Goal: Navigation & Orientation: Find specific page/section

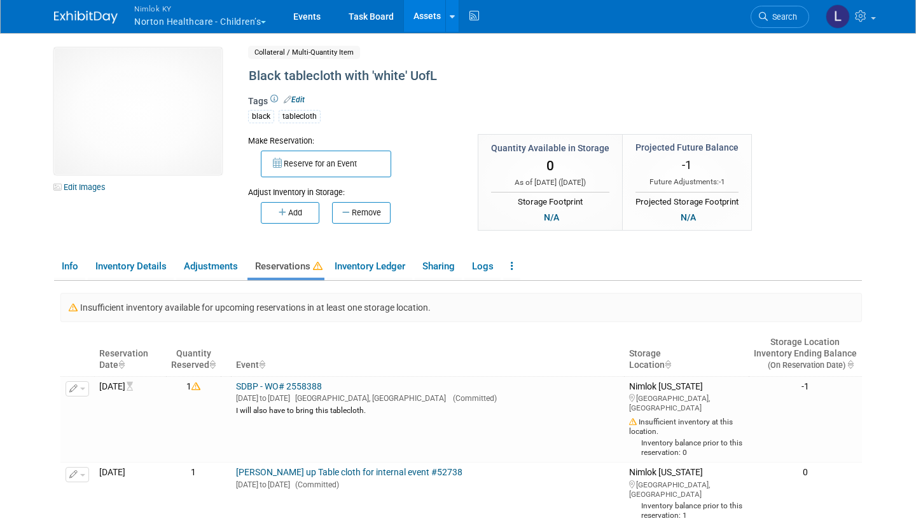
click at [314, 21] on link "Events" at bounding box center [307, 16] width 46 height 32
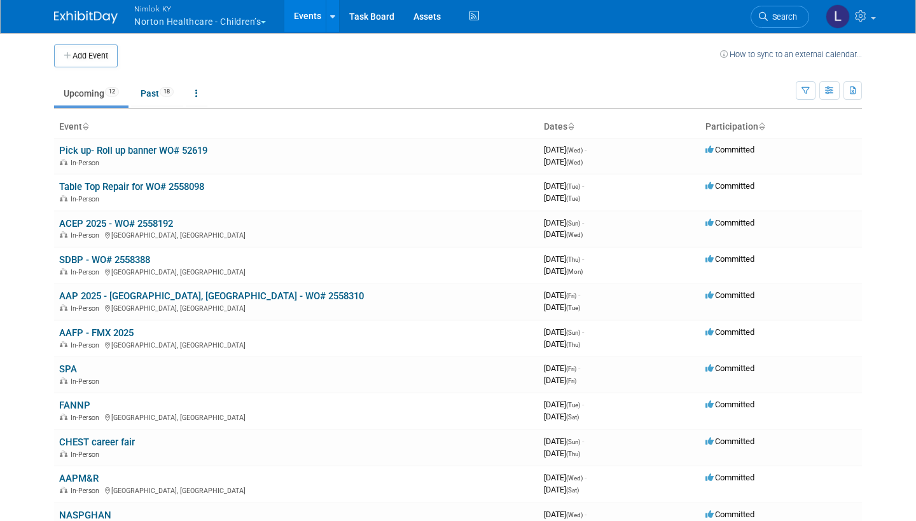
click at [196, 297] on link "AAP 2025 - [GEOGRAPHIC_DATA], [GEOGRAPHIC_DATA] - WO# 2558310" at bounding box center [211, 296] width 305 height 11
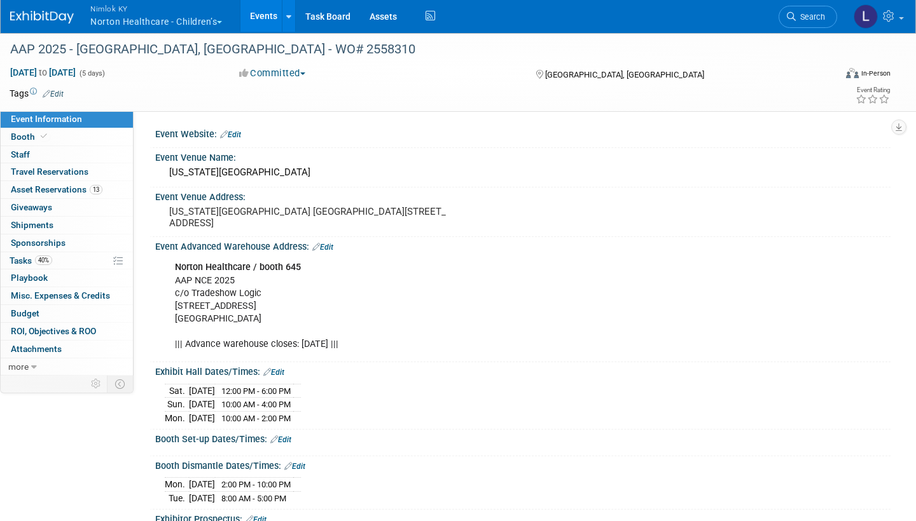
click at [59, 186] on span "Asset Reservations 13" at bounding box center [57, 189] width 92 height 10
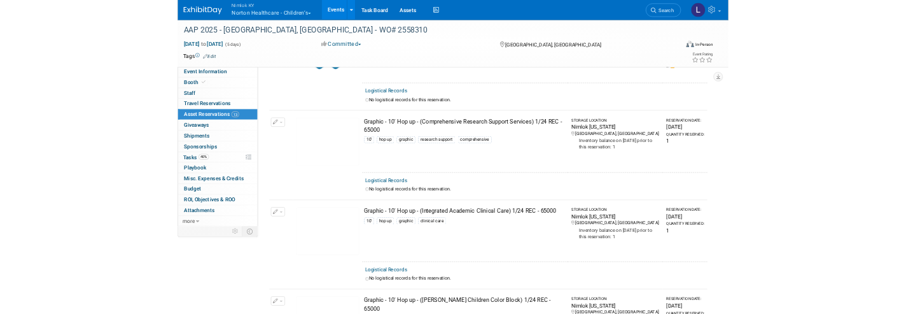
scroll to position [989, 0]
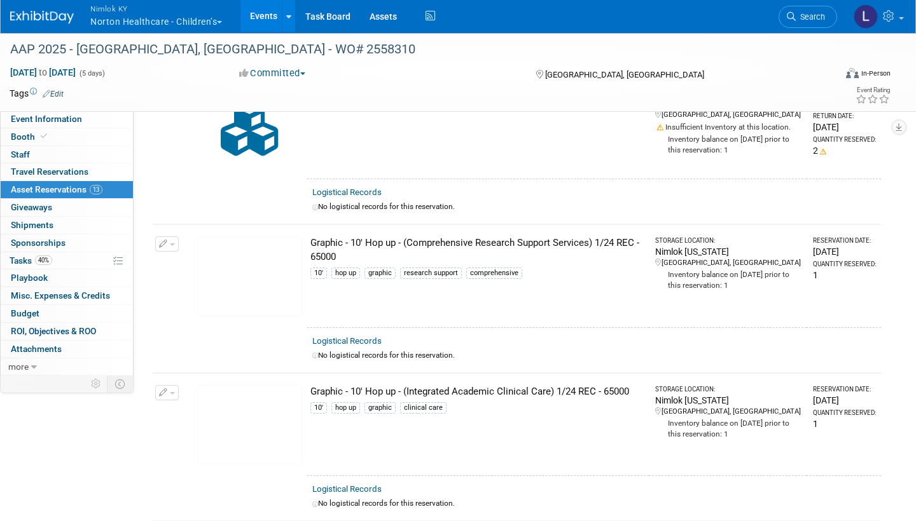
click at [241, 273] on img at bounding box center [249, 276] width 105 height 79
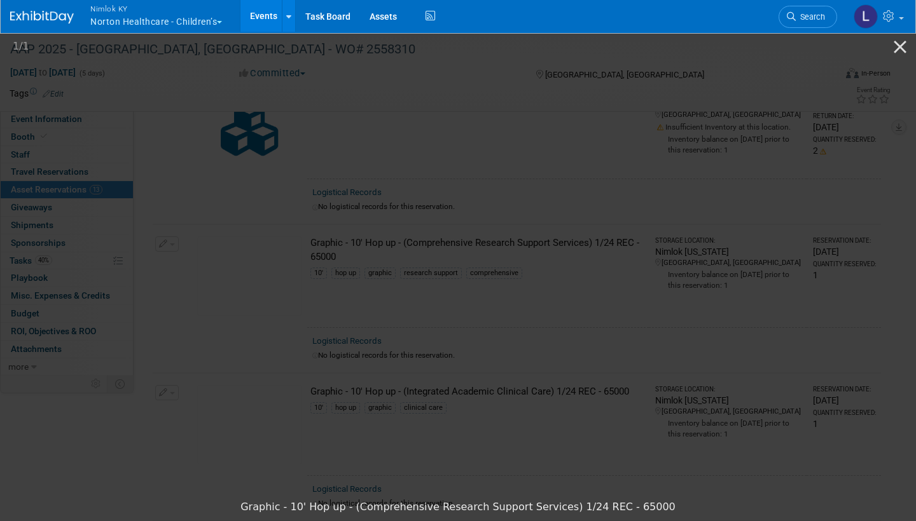
click at [900, 48] on button "Close gallery" at bounding box center [900, 47] width 32 height 30
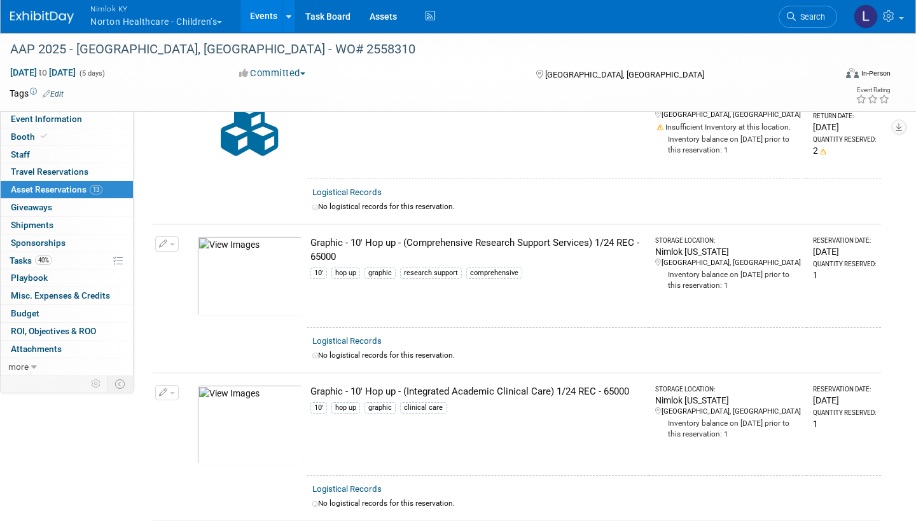
click at [263, 422] on img at bounding box center [249, 424] width 105 height 79
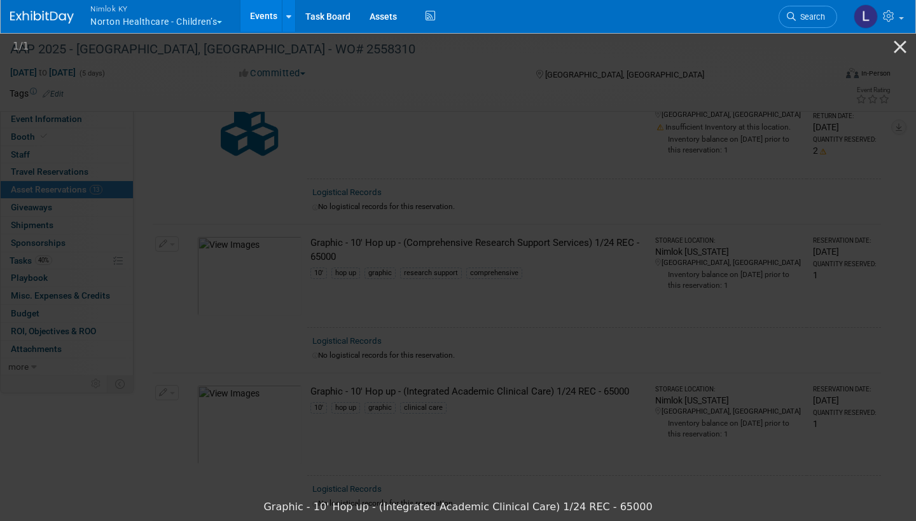
click at [903, 50] on button "Close gallery" at bounding box center [900, 47] width 32 height 30
